Goal: Check status: Check status

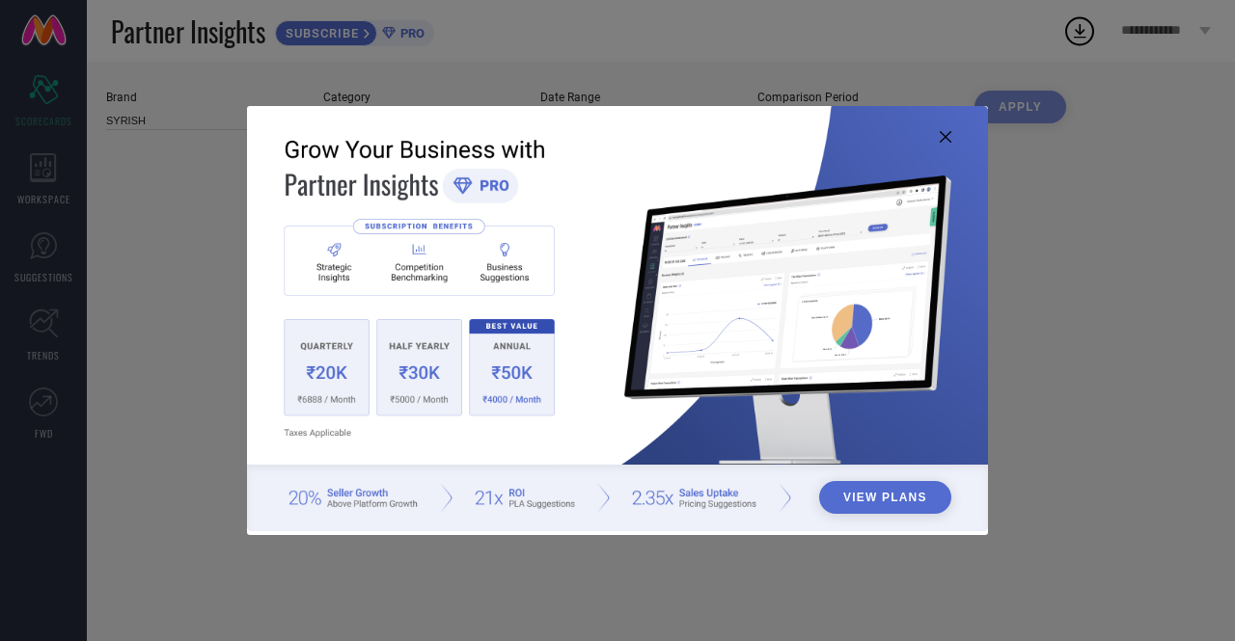
type input "All"
click at [944, 135] on icon at bounding box center [946, 137] width 12 height 12
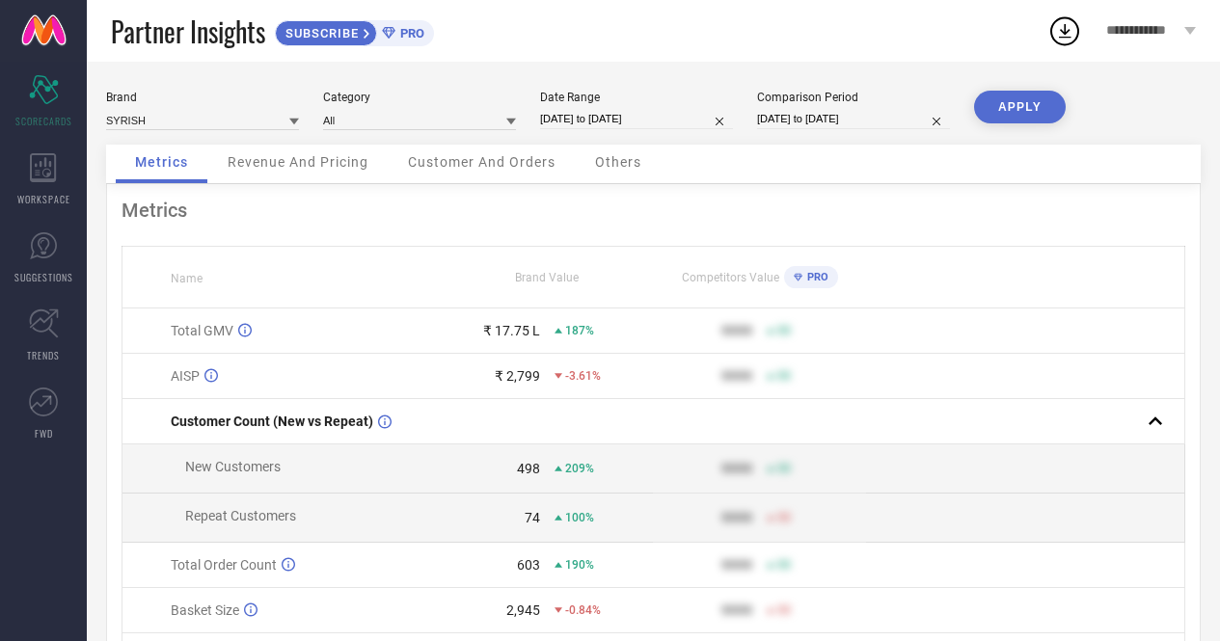
select select "8"
select select "2025"
select select "9"
select select "2025"
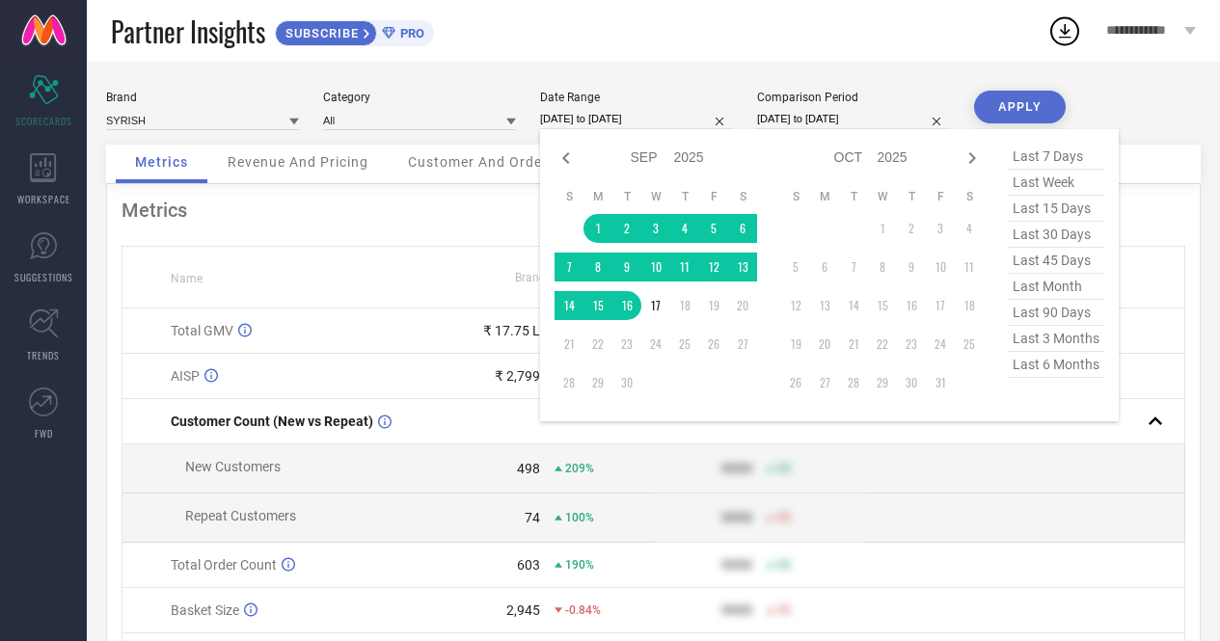
click at [589, 116] on input "[DATE] to [DATE]" at bounding box center [636, 119] width 193 height 20
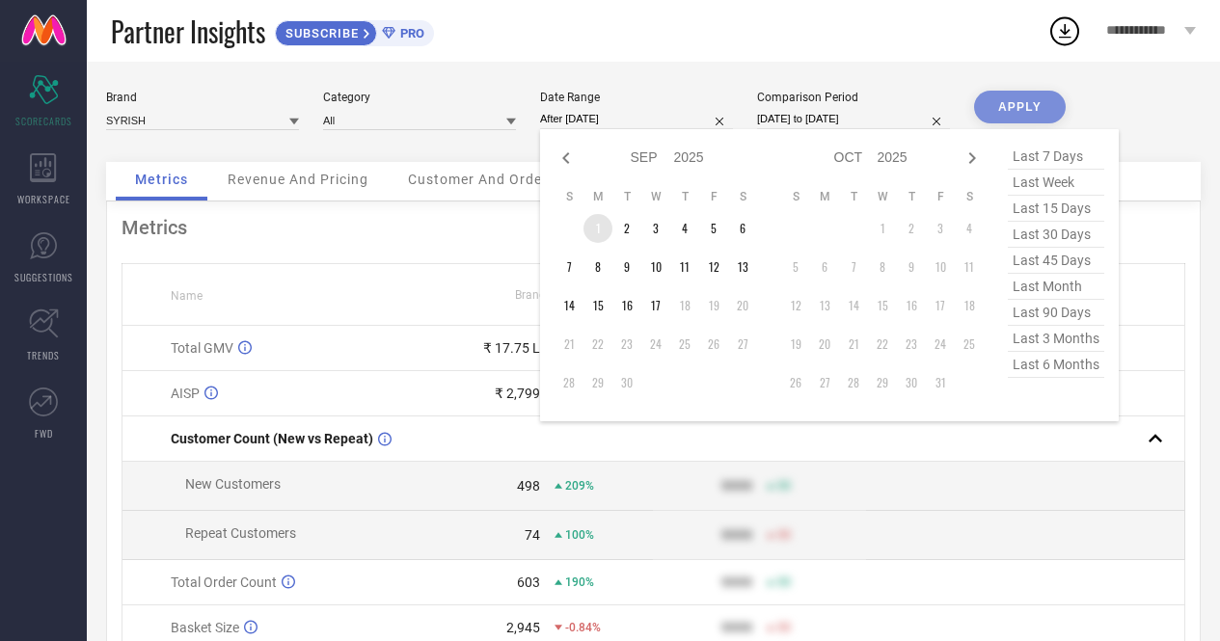
click at [594, 229] on td "1" at bounding box center [598, 228] width 29 height 29
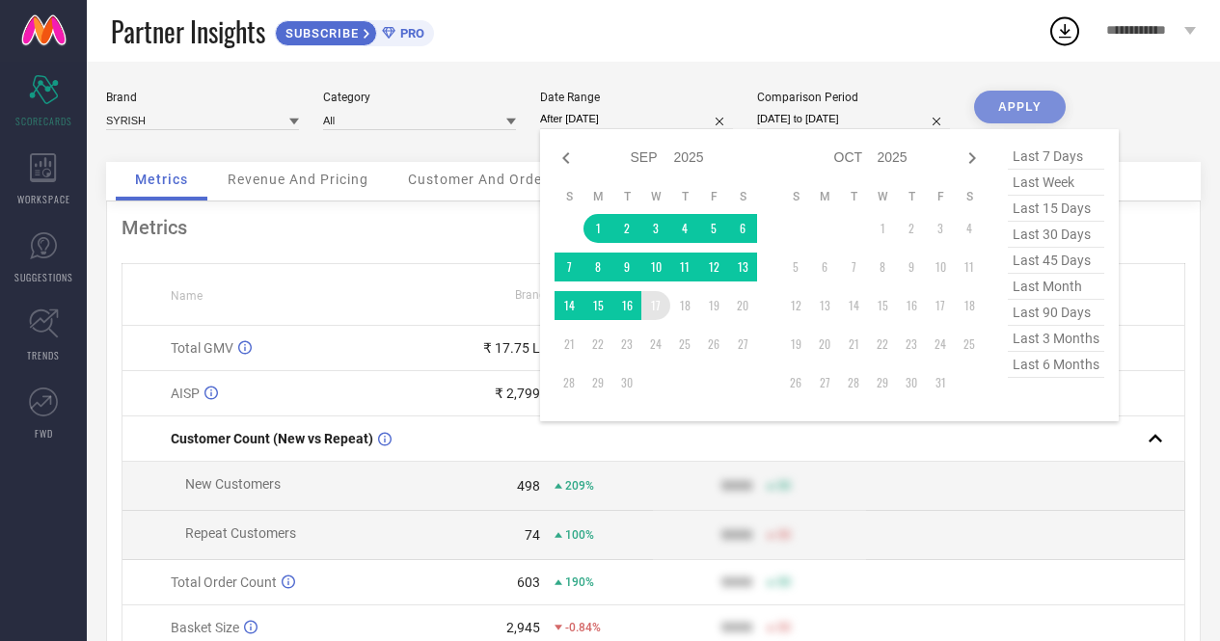
type input "[DATE] to [DATE]"
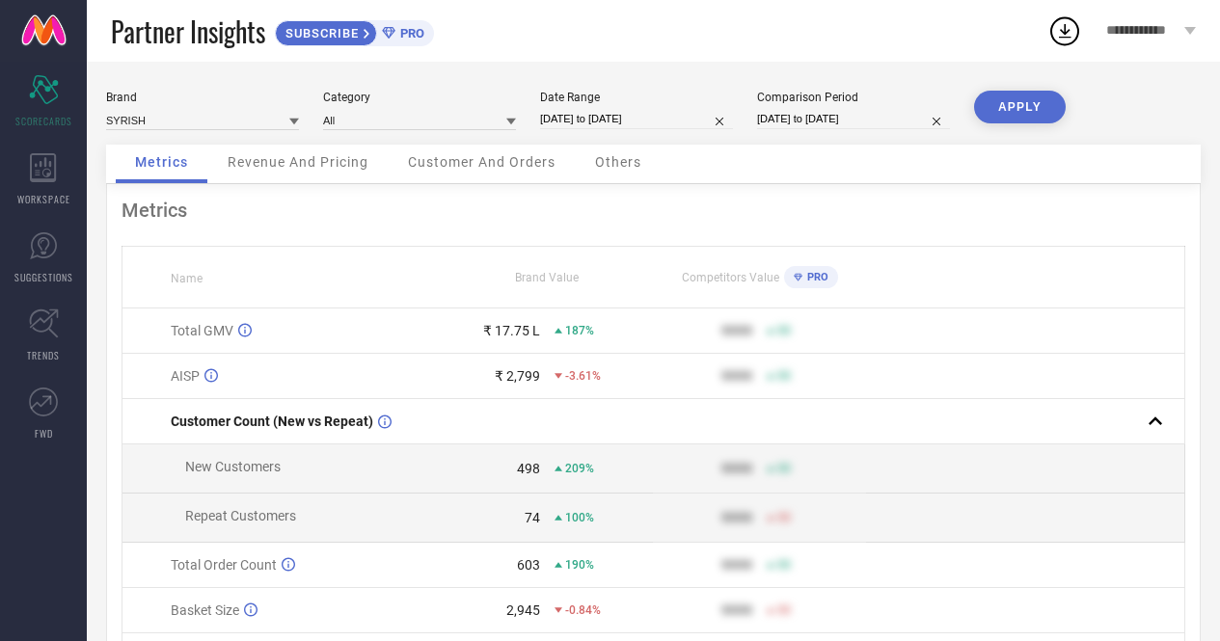
click at [1015, 109] on button "APPLY" at bounding box center [1020, 107] width 92 height 33
click at [605, 123] on input "[DATE] to [DATE]" at bounding box center [636, 119] width 193 height 20
select select "8"
select select "2025"
select select "9"
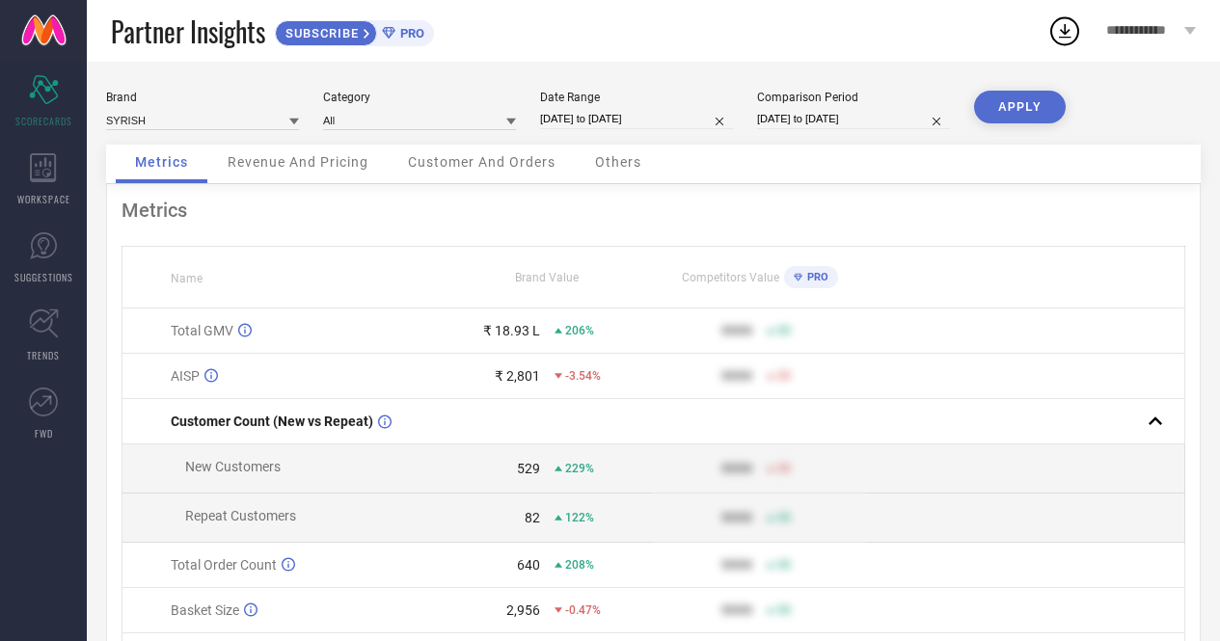
select select "2025"
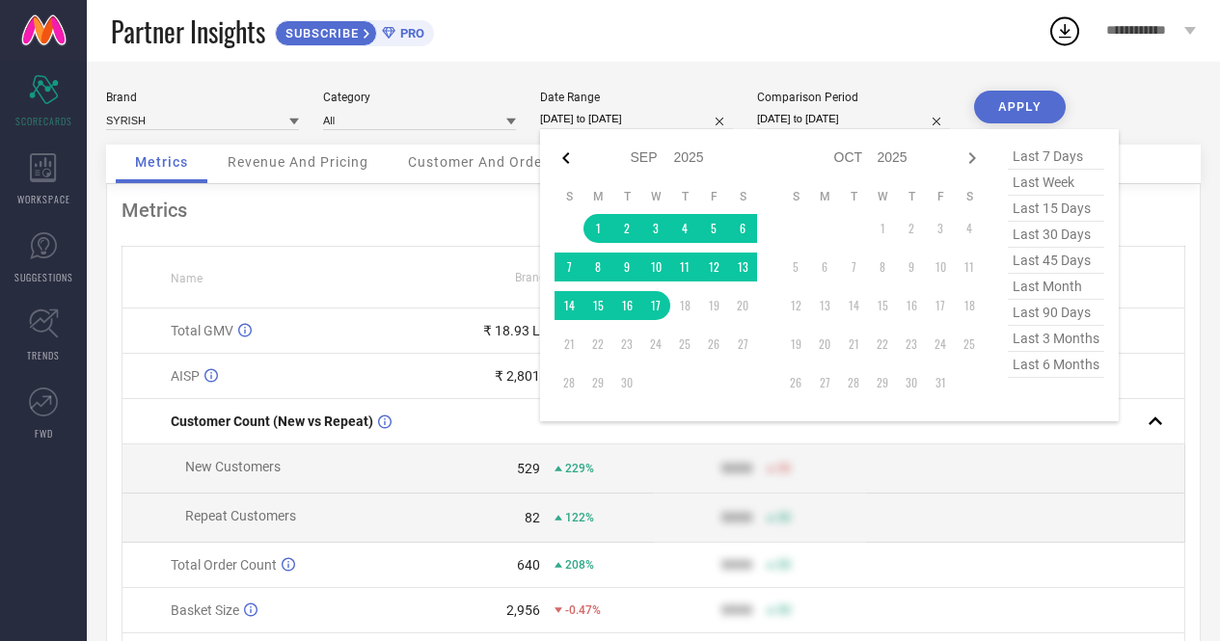
click at [562, 160] on icon at bounding box center [566, 158] width 23 height 23
select select "6"
select select "2025"
select select "7"
select select "2025"
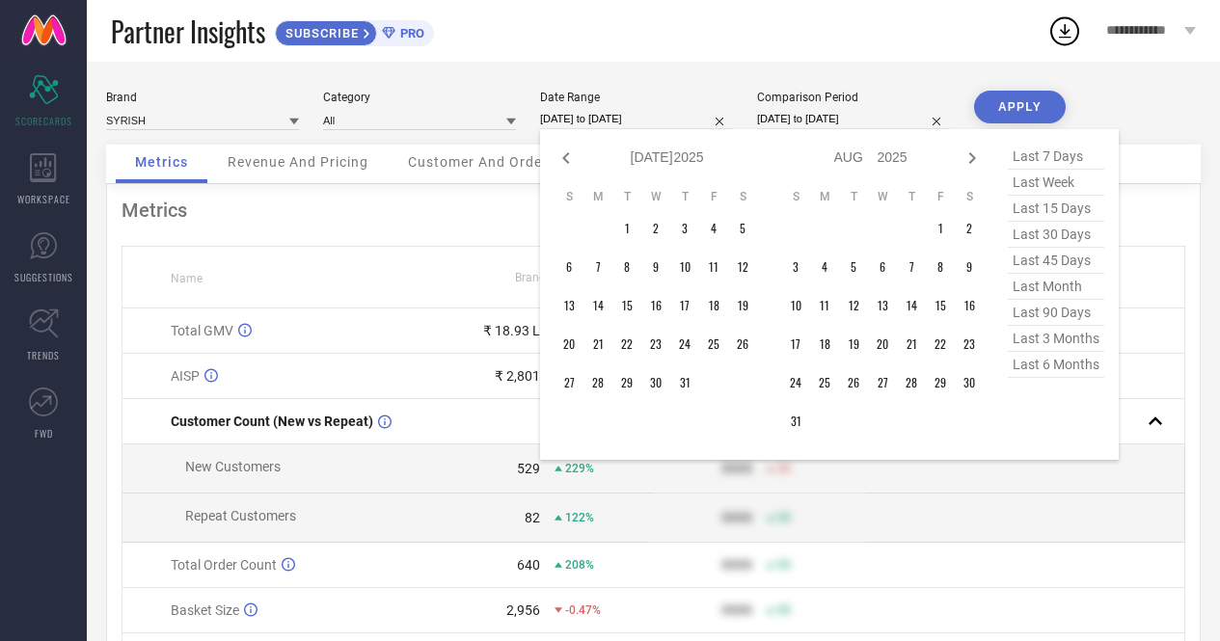
click at [562, 160] on icon at bounding box center [566, 158] width 23 height 23
select select "5"
select select "2025"
select select "6"
select select "2025"
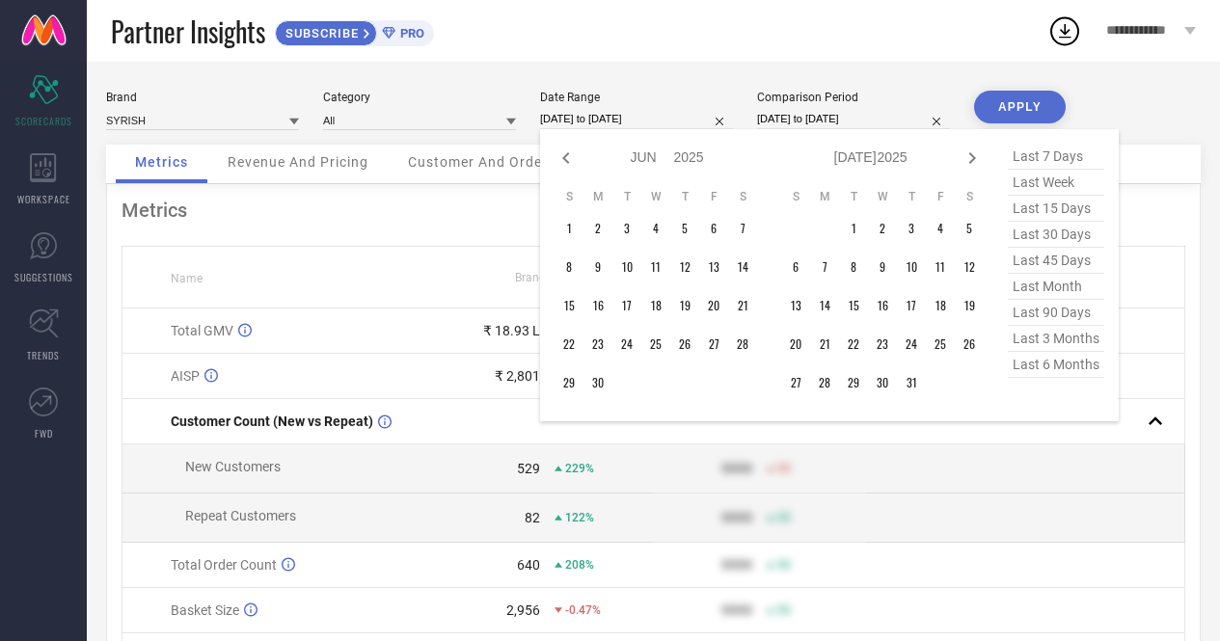
click at [562, 160] on icon at bounding box center [566, 158] width 23 height 23
select select "4"
select select "2025"
select select "5"
select select "2025"
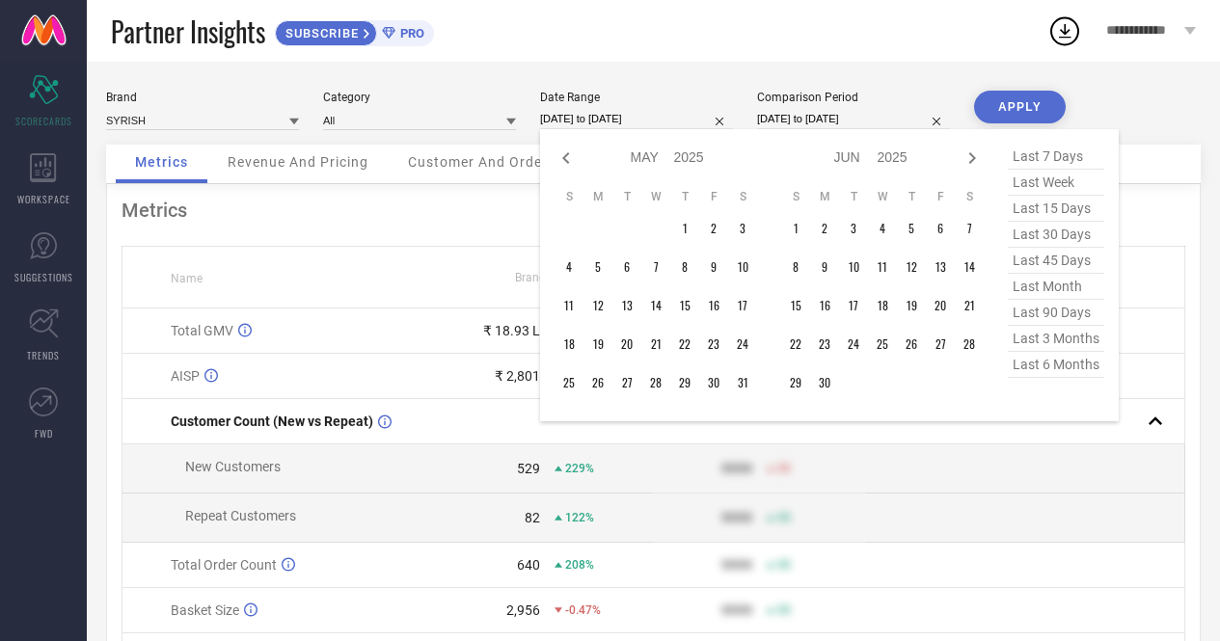
click at [562, 160] on icon at bounding box center [566, 158] width 23 height 23
select select "3"
select select "2025"
select select "4"
select select "2025"
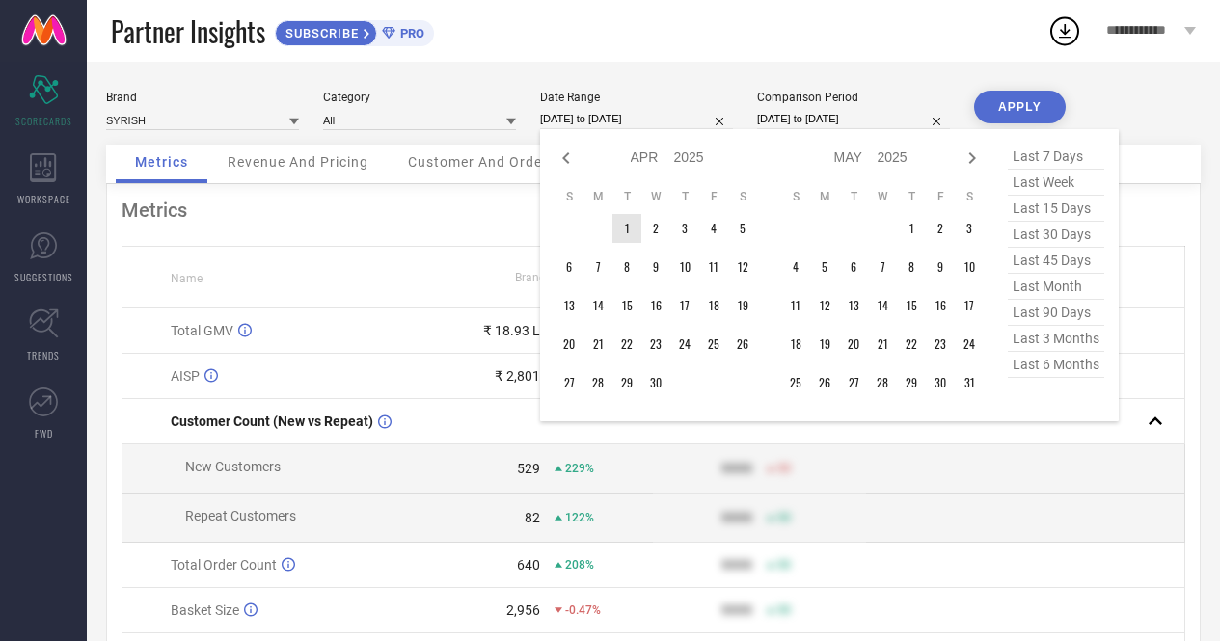
type input "After [DATE]"
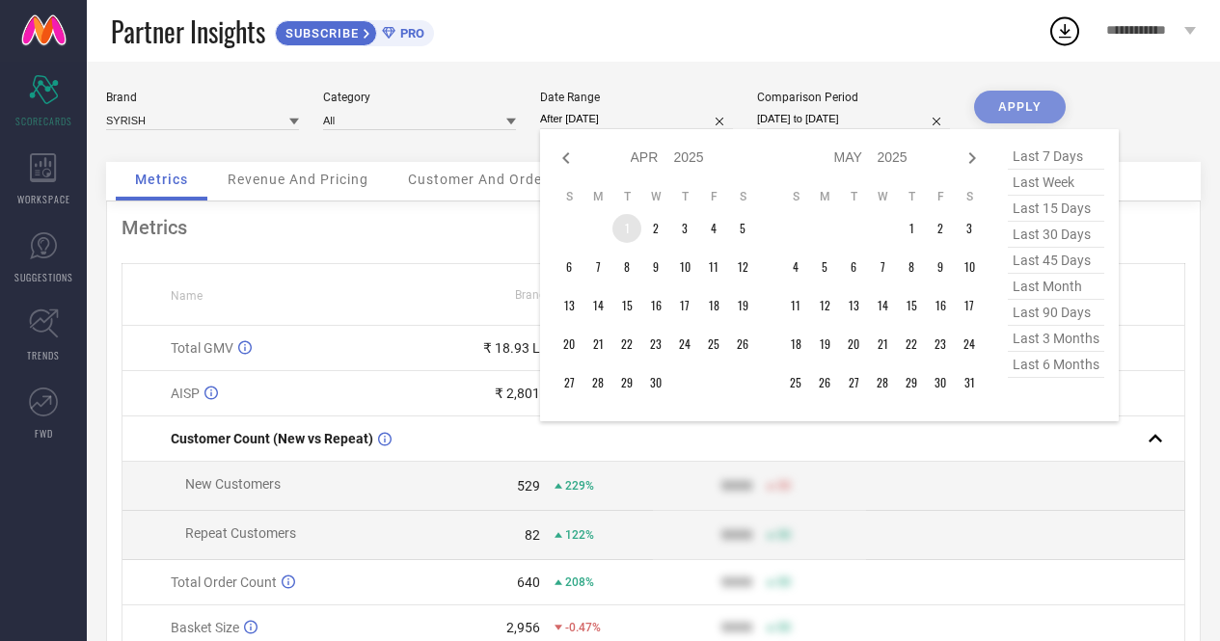
click at [628, 233] on td "1" at bounding box center [627, 228] width 29 height 29
click at [970, 159] on icon at bounding box center [972, 158] width 23 height 23
select select "5"
select select "2025"
select select "6"
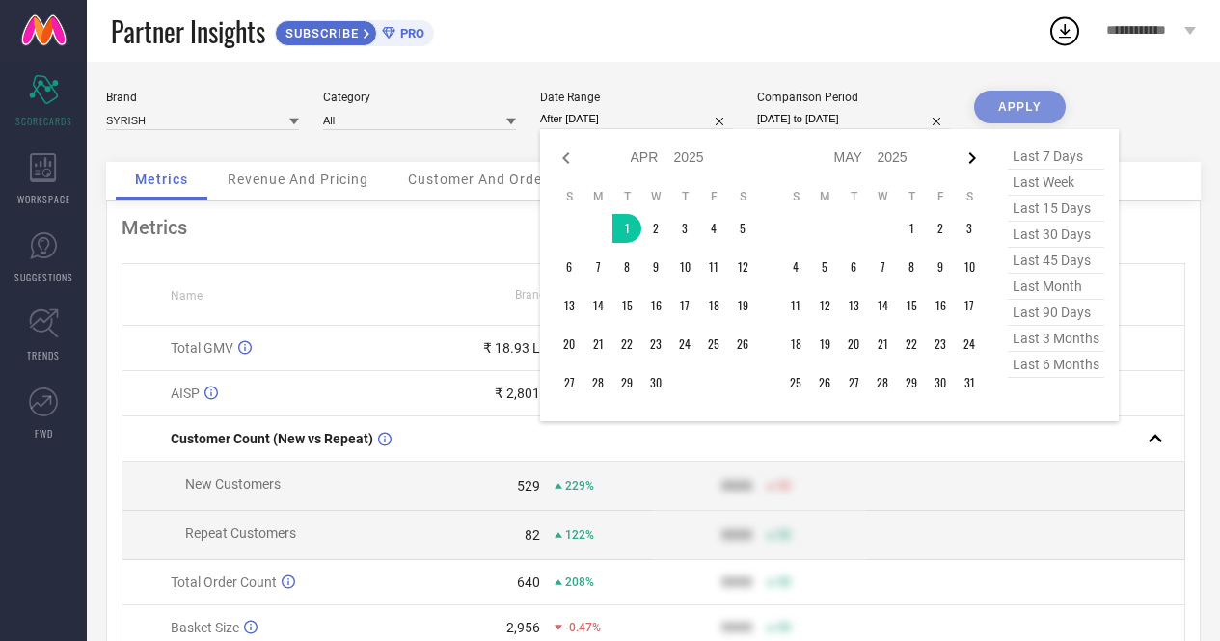
select select "2025"
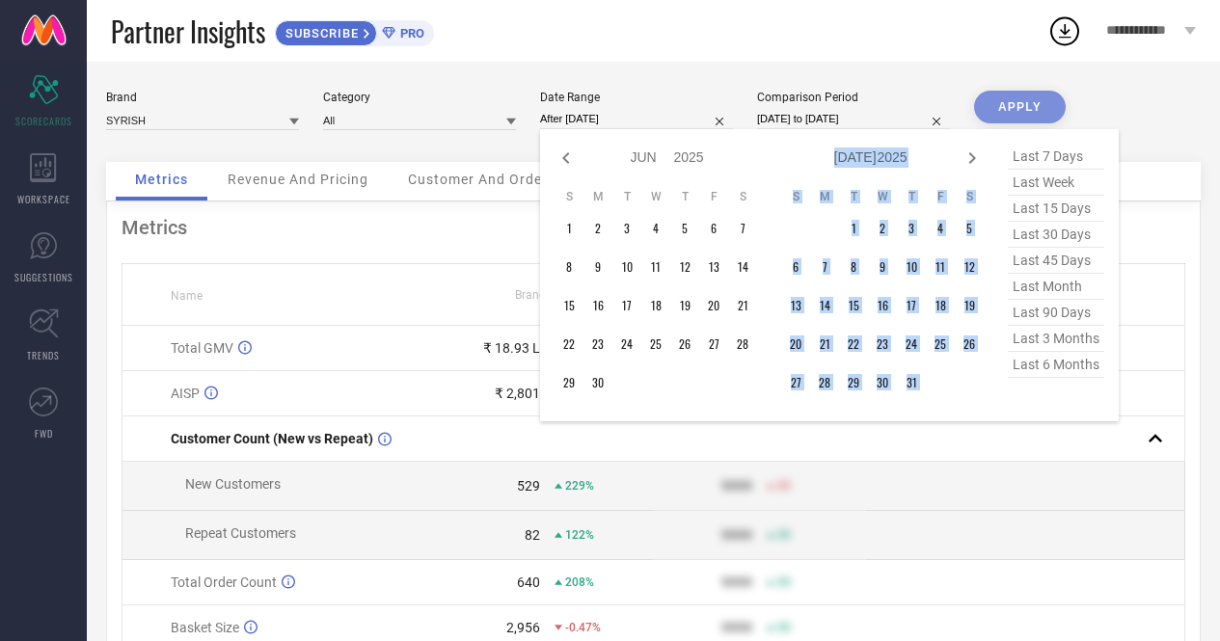
click at [970, 159] on icon at bounding box center [972, 158] width 23 height 23
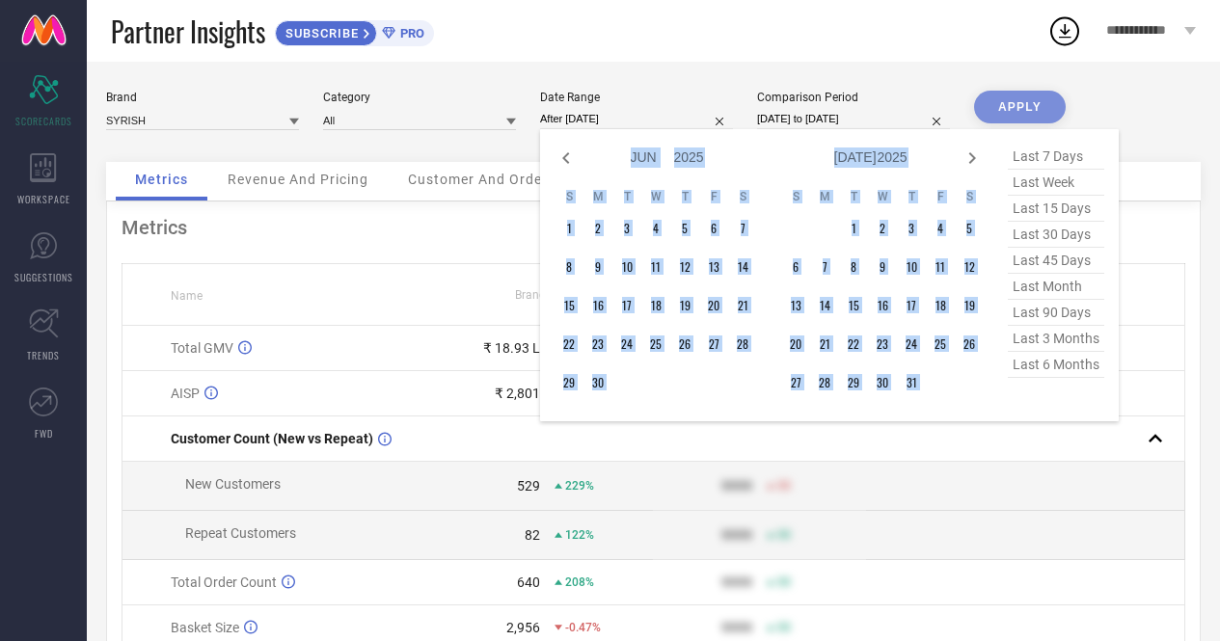
select select "6"
select select "2025"
select select "7"
select select "2025"
click at [970, 159] on icon at bounding box center [972, 158] width 23 height 23
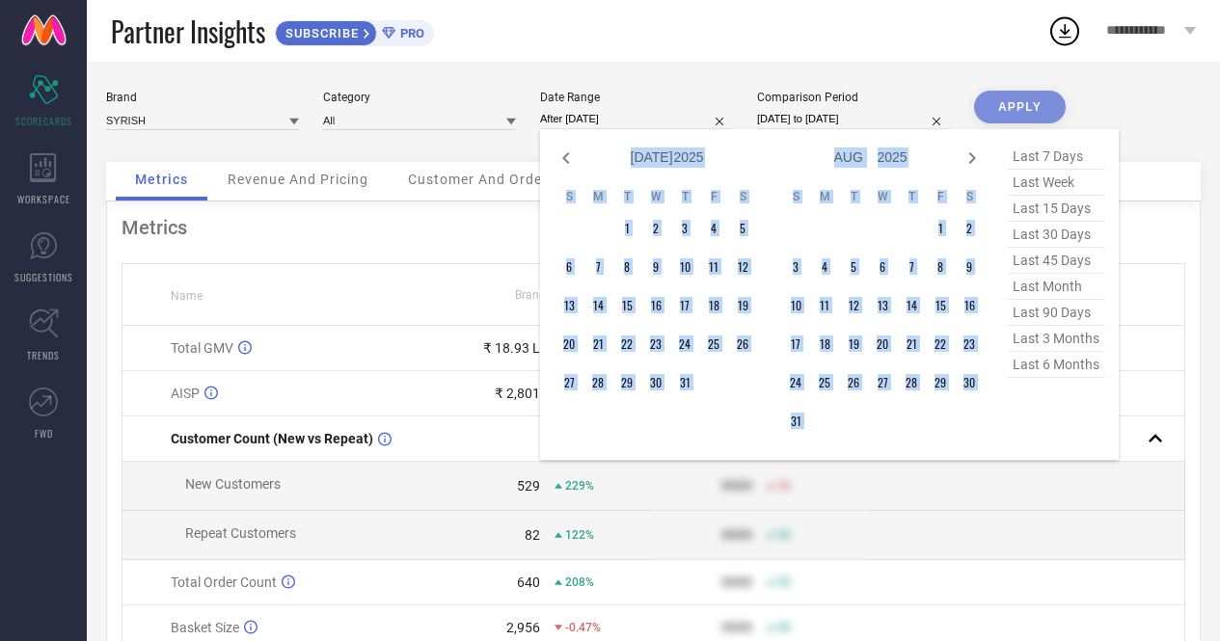
select select "7"
select select "2025"
select select "8"
select select "2025"
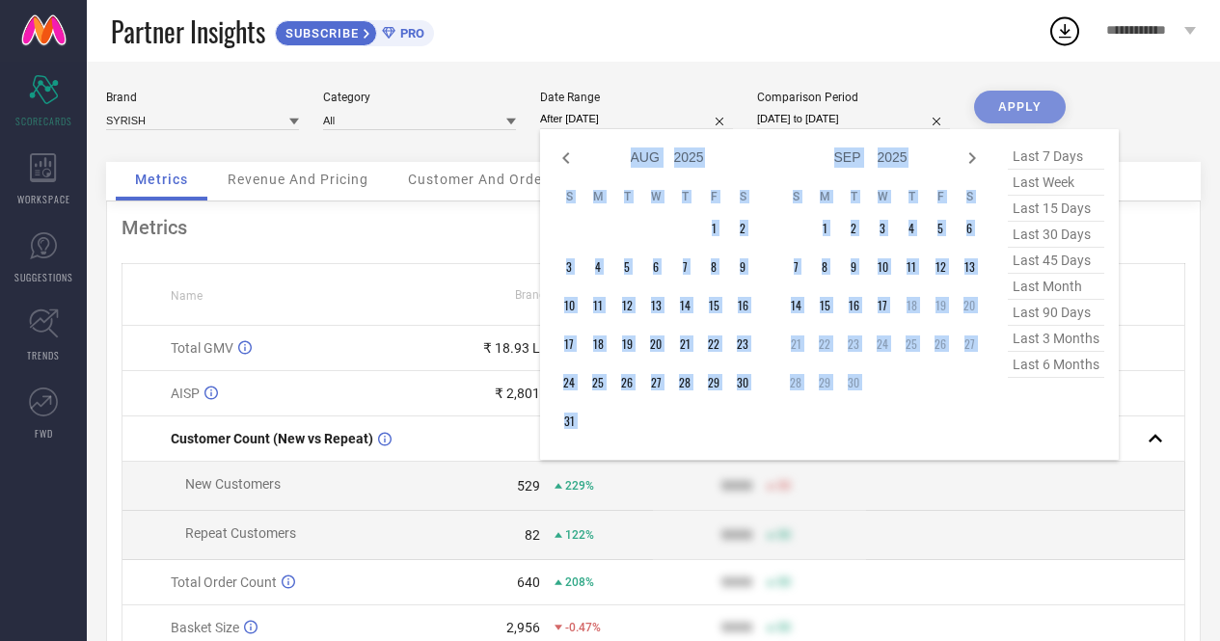
click at [970, 159] on icon at bounding box center [972, 158] width 23 height 23
select select "8"
select select "2025"
select select "9"
select select "2025"
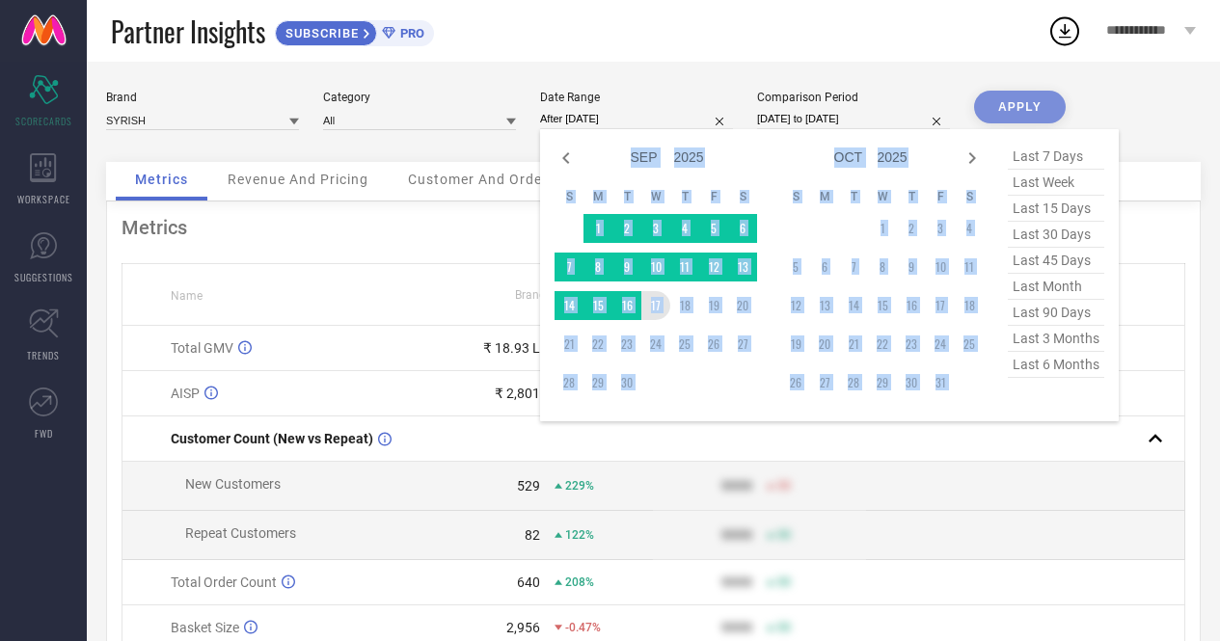
type input "[DATE] to [DATE]"
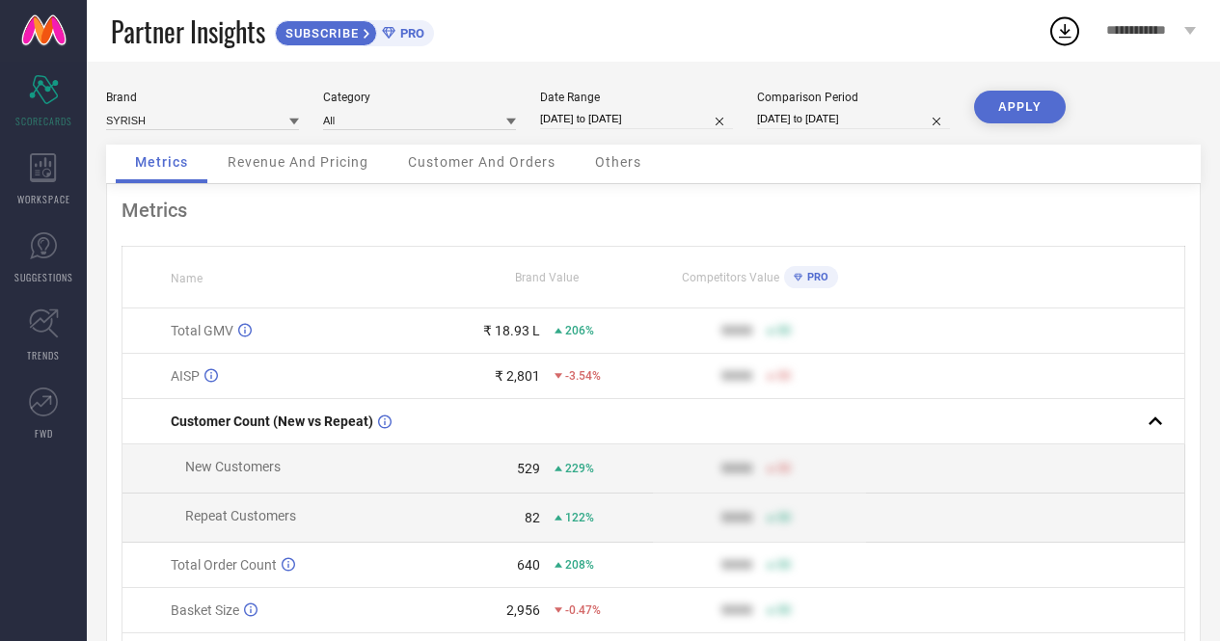
click at [1013, 114] on button "APPLY" at bounding box center [1020, 107] width 92 height 33
